Goal: Transaction & Acquisition: Purchase product/service

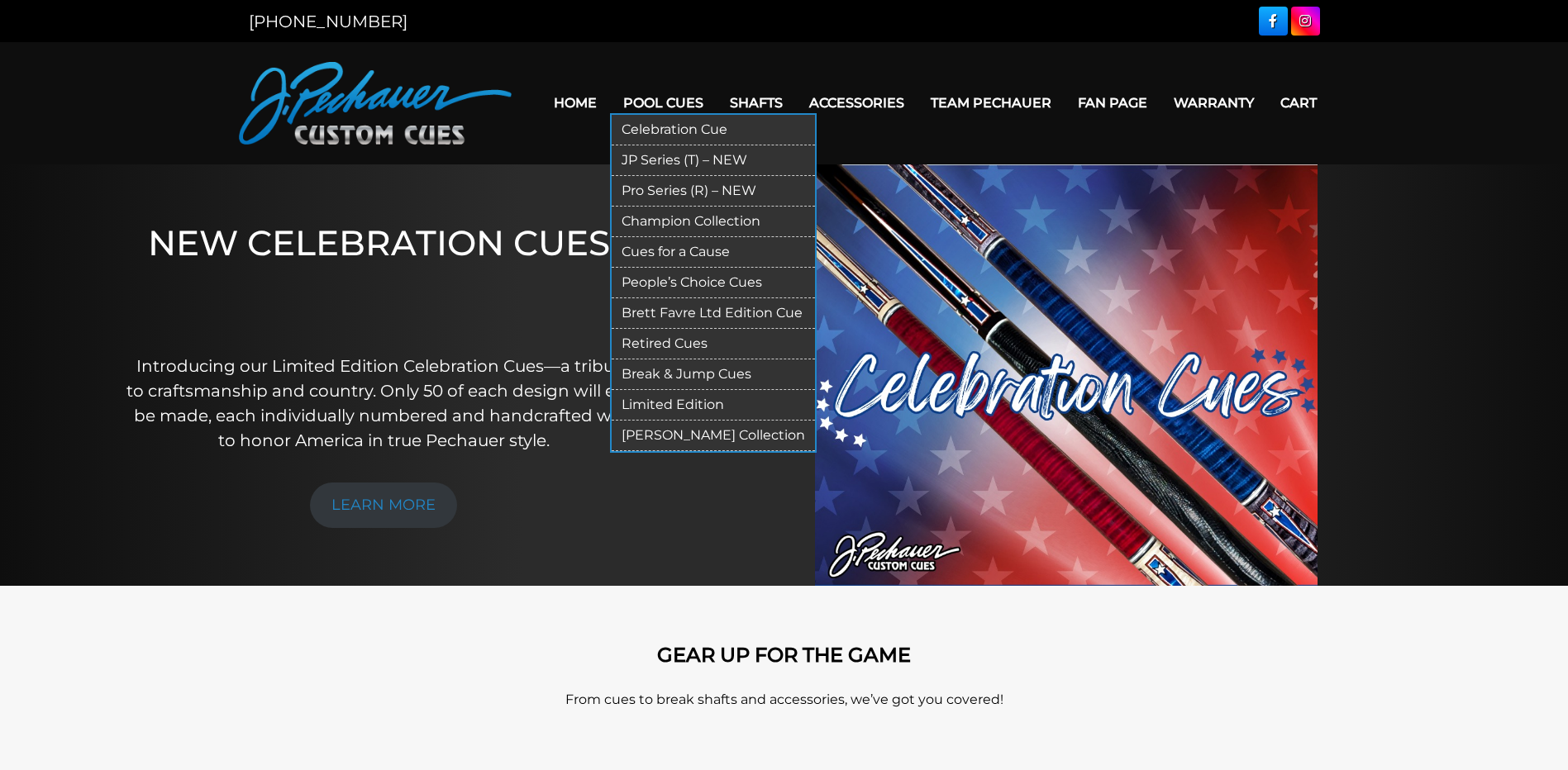
click at [652, 101] on link "Pool Cues" at bounding box center [663, 103] width 107 height 42
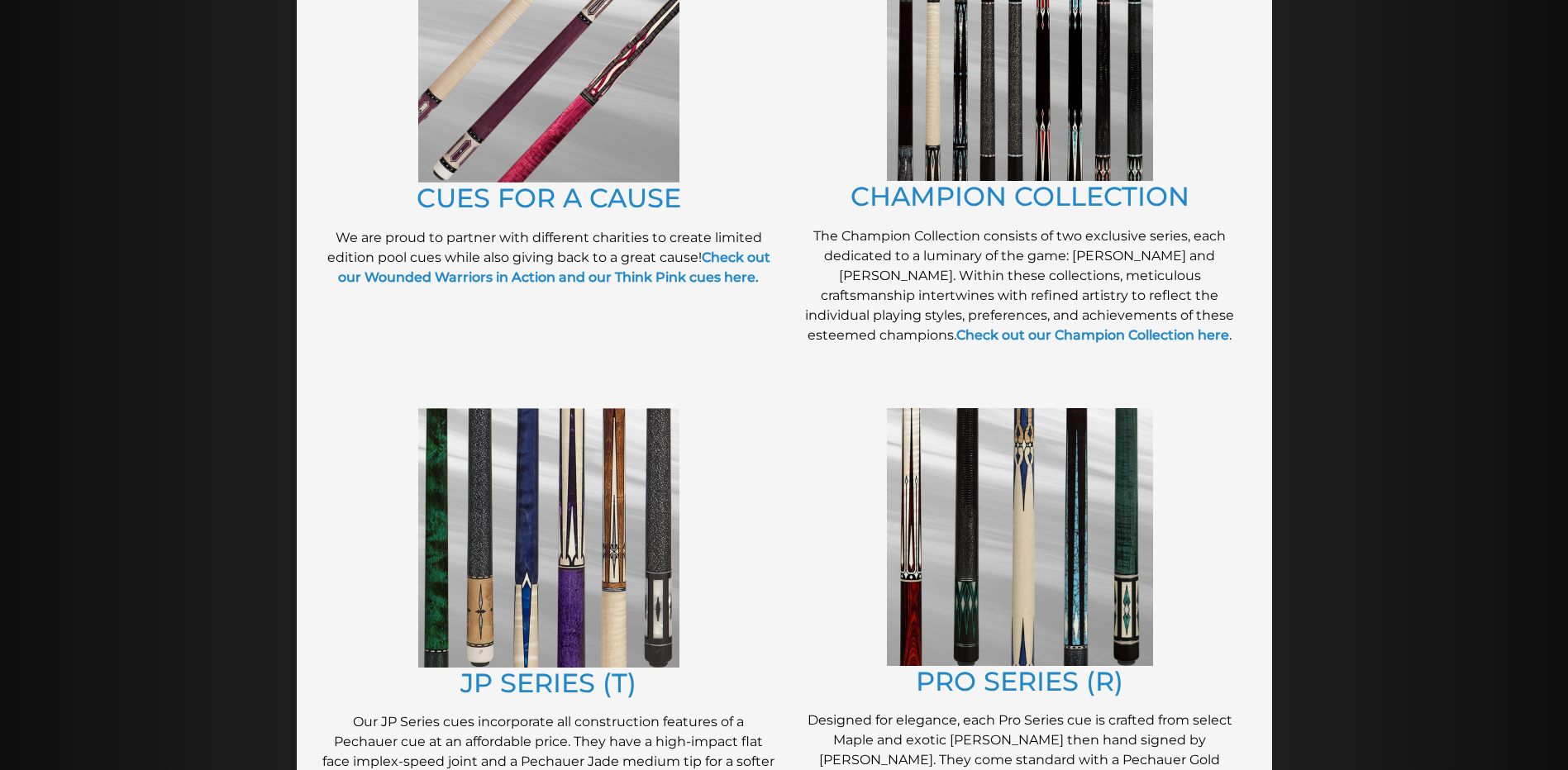
scroll to position [498, 0]
click at [1058, 511] on img at bounding box center [1020, 536] width 266 height 258
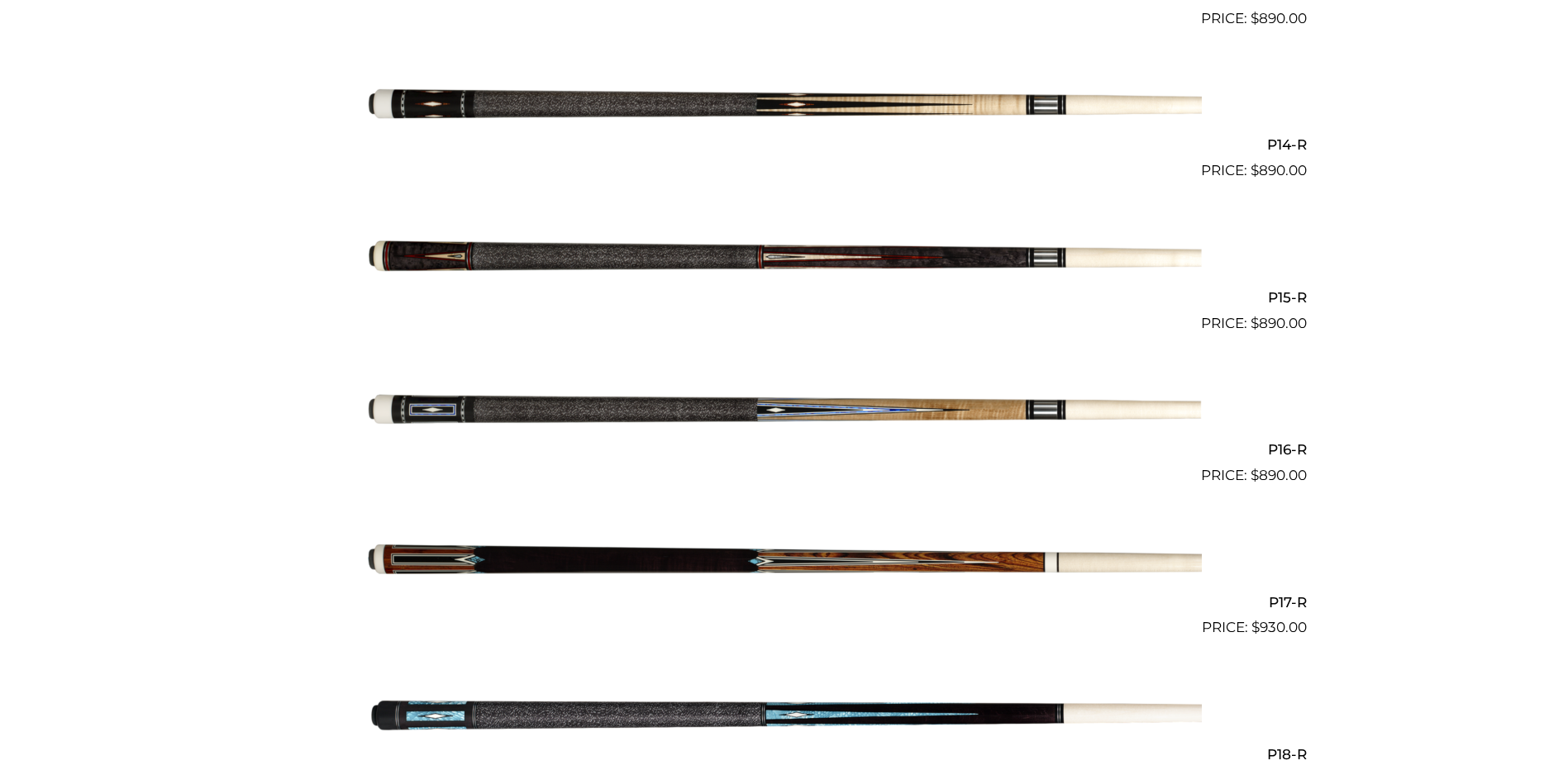
scroll to position [2501, 0]
